Goal: Task Accomplishment & Management: Complete application form

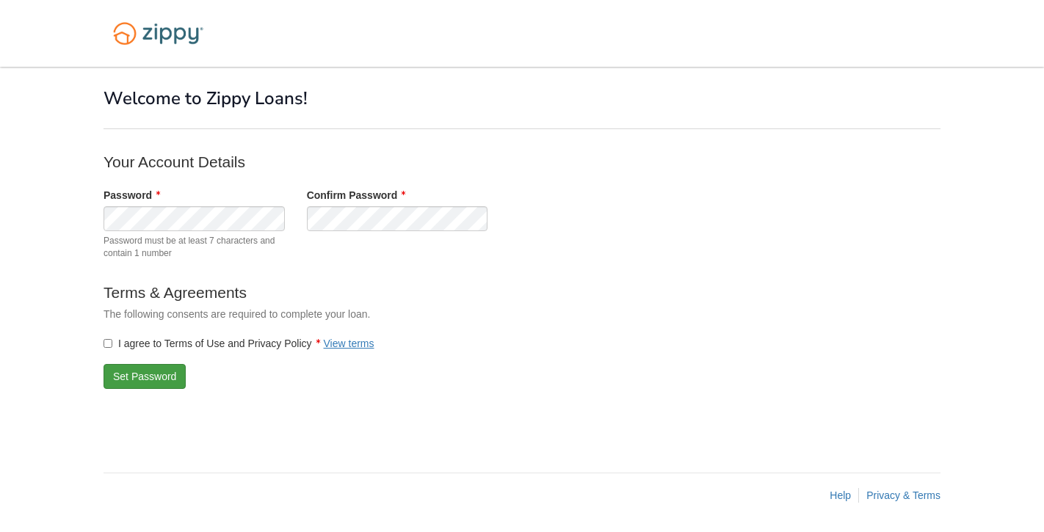
click at [138, 379] on button "Set Password" at bounding box center [144, 376] width 82 height 25
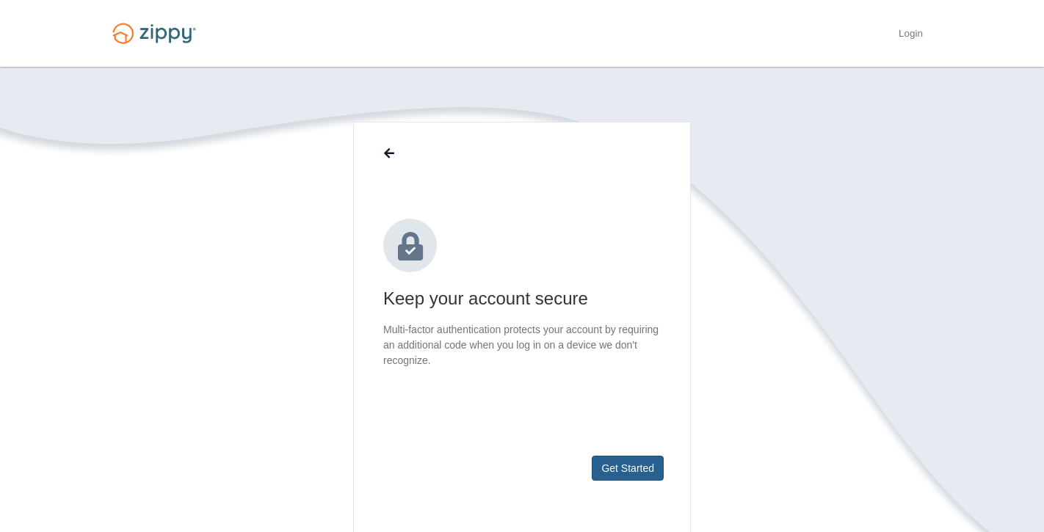
click at [629, 470] on button "Get Started" at bounding box center [628, 468] width 72 height 25
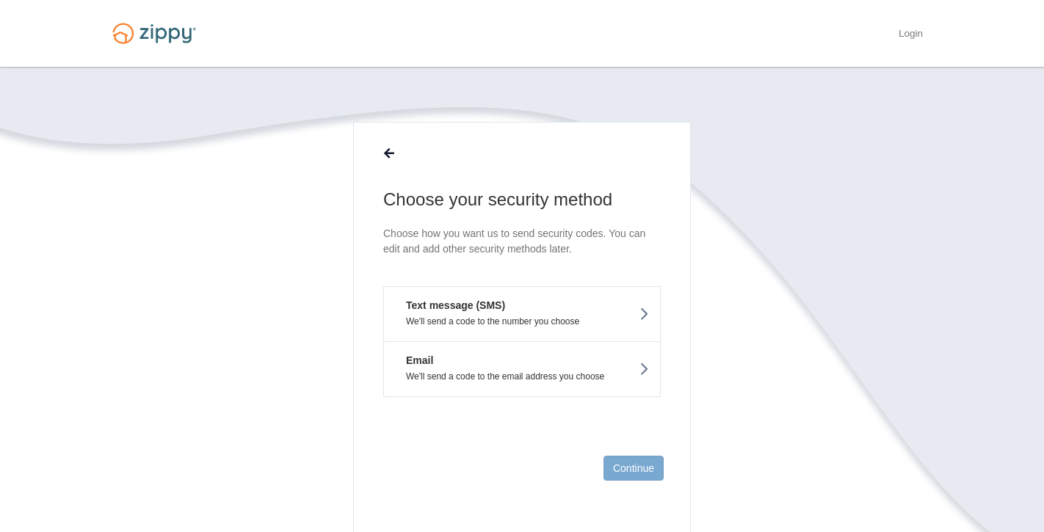
click at [595, 324] on p "We'll send a code to the number you choose" at bounding box center [522, 321] width 254 height 10
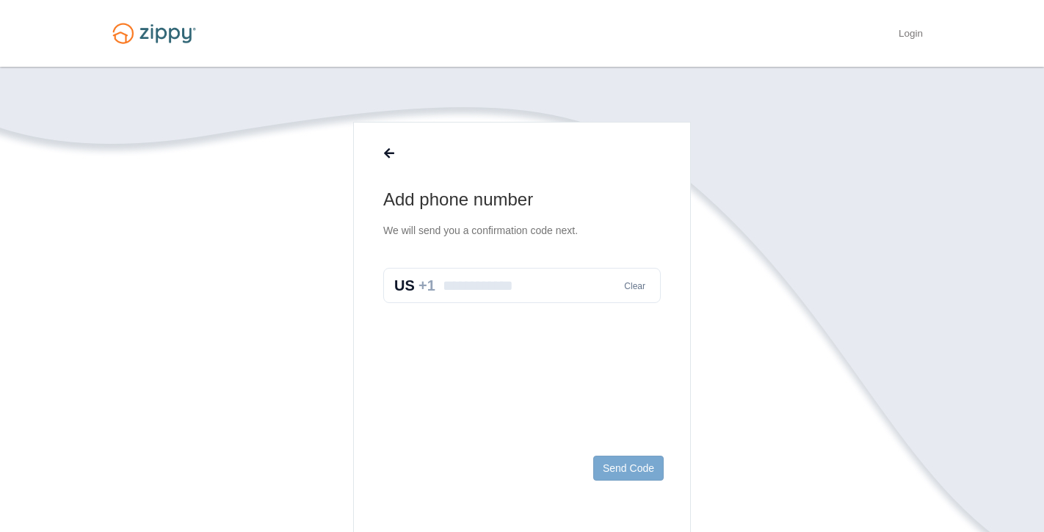
click at [493, 290] on input "text" at bounding box center [521, 285] width 277 height 35
type input "**********"
click at [647, 450] on footer "Send Code" at bounding box center [522, 491] width 336 height 95
click at [650, 464] on button "Send Code" at bounding box center [628, 468] width 70 height 25
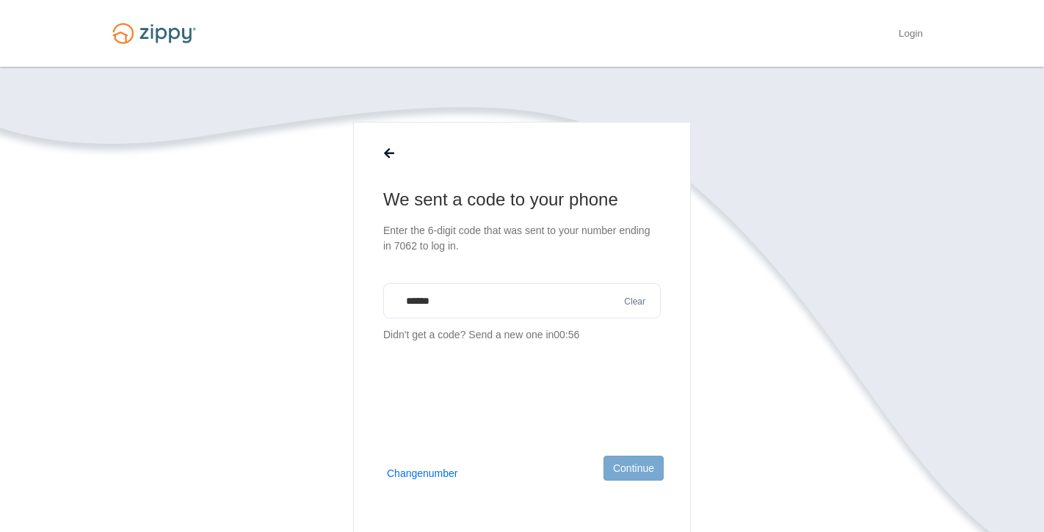
type input "******"
click at [636, 467] on button "Continue" at bounding box center [633, 468] width 60 height 25
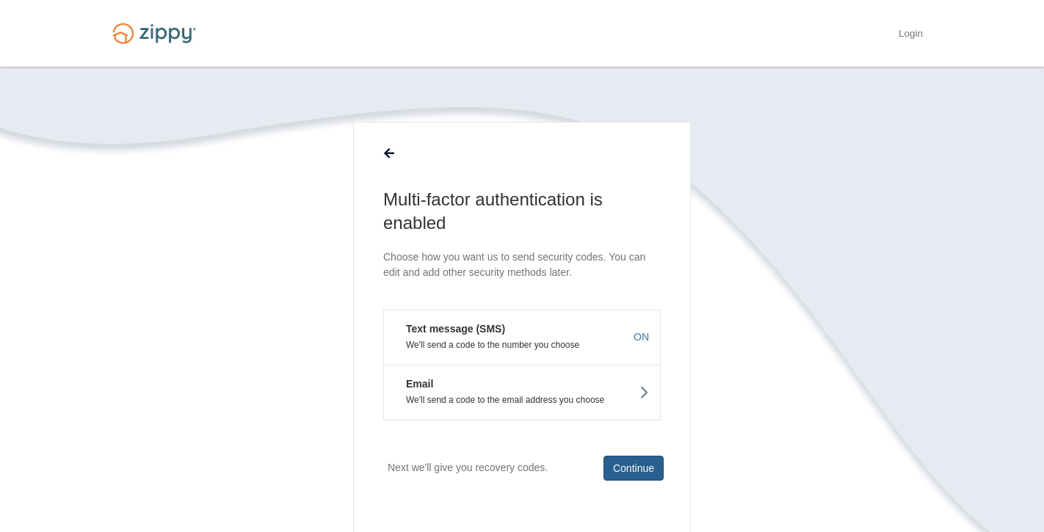
click at [641, 468] on button "Continue" at bounding box center [633, 468] width 60 height 25
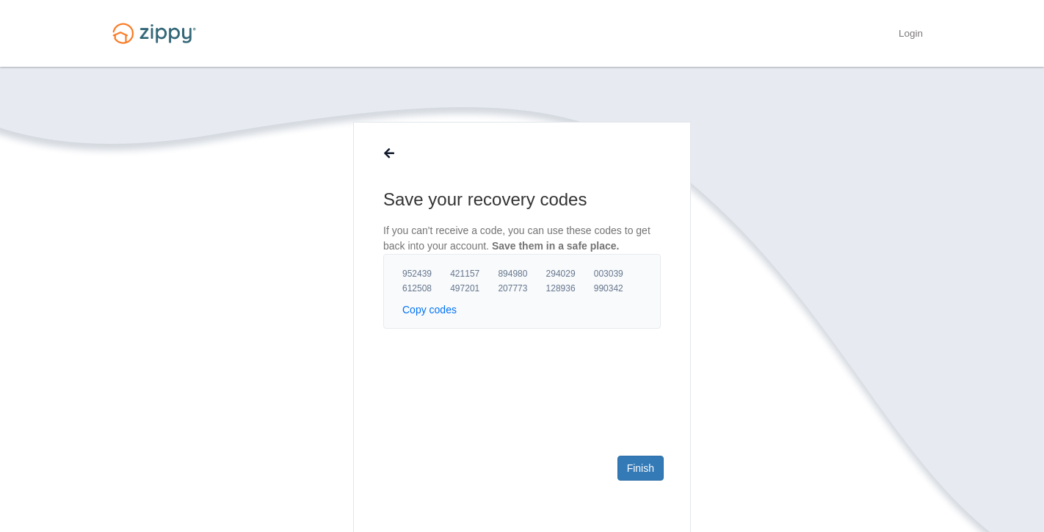
click at [437, 308] on button "Copy codes" at bounding box center [429, 309] width 54 height 15
click at [653, 468] on link "Finish" at bounding box center [640, 468] width 46 height 25
